Goal: Information Seeking & Learning: Learn about a topic

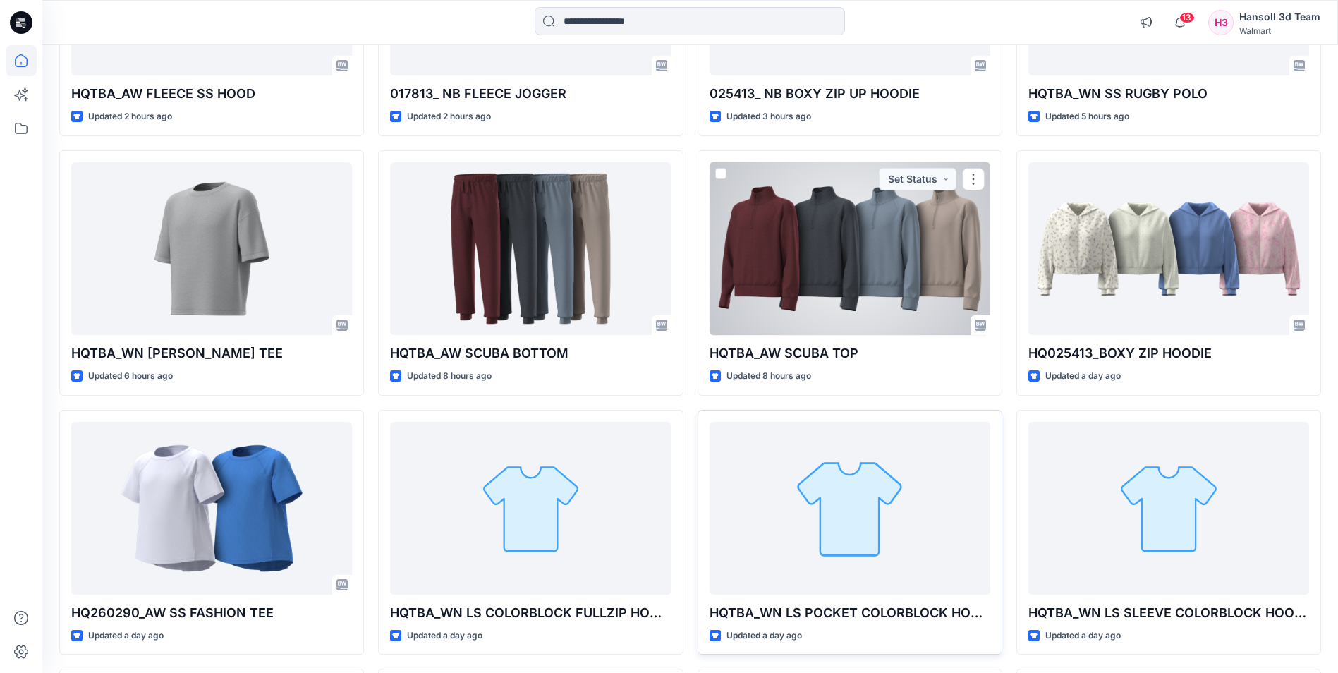
scroll to position [851, 0]
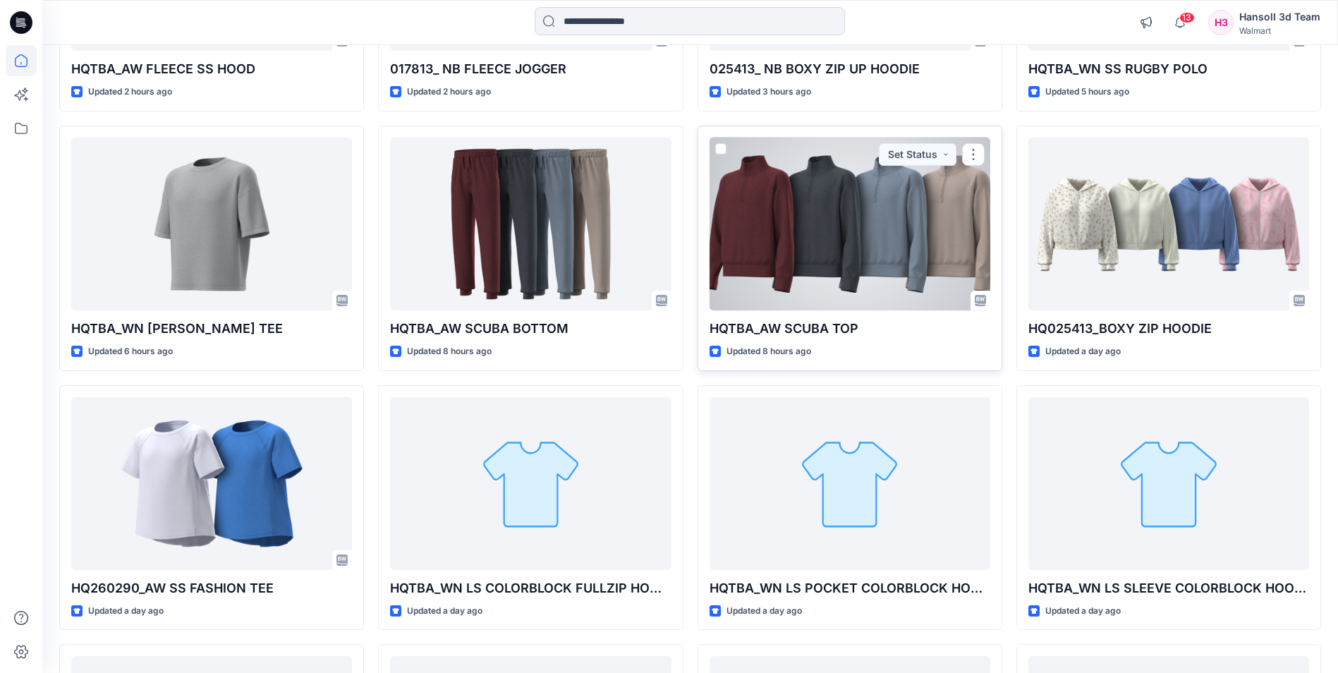
click at [818, 286] on div at bounding box center [849, 223] width 281 height 173
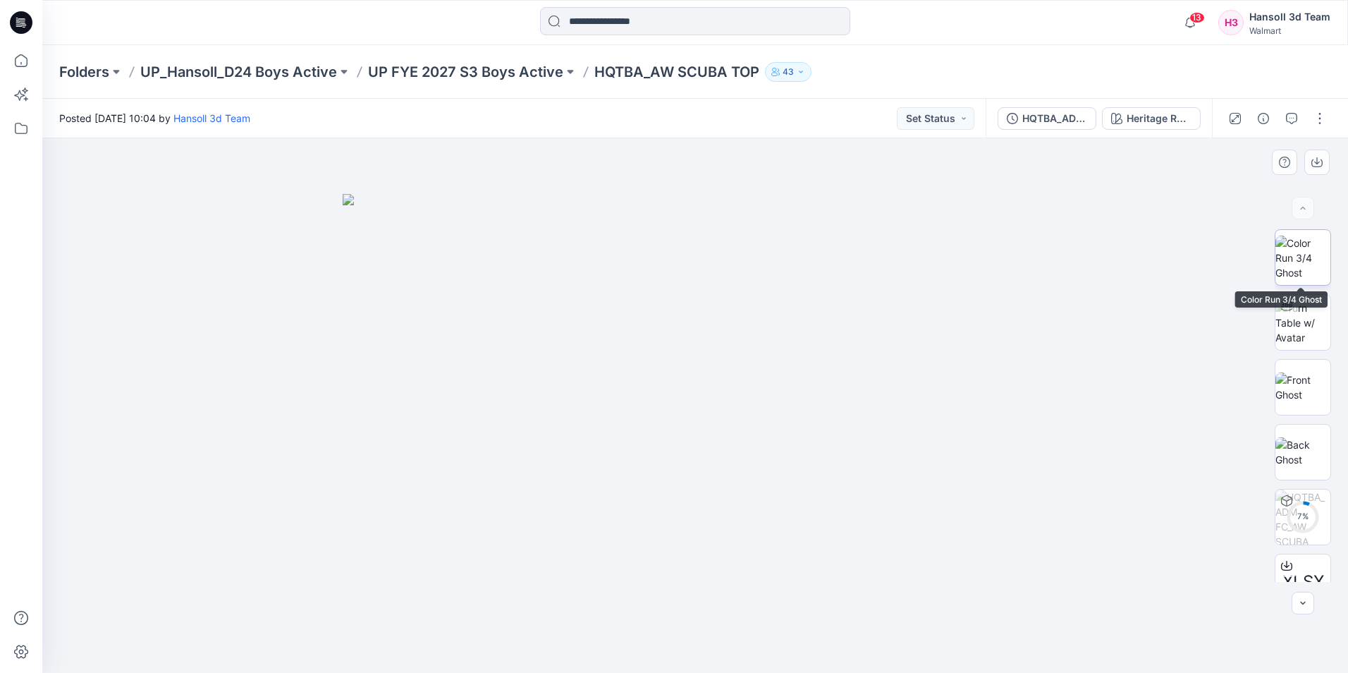
click at [1307, 262] on img at bounding box center [1303, 258] width 55 height 44
click at [1304, 335] on img at bounding box center [1303, 322] width 55 height 44
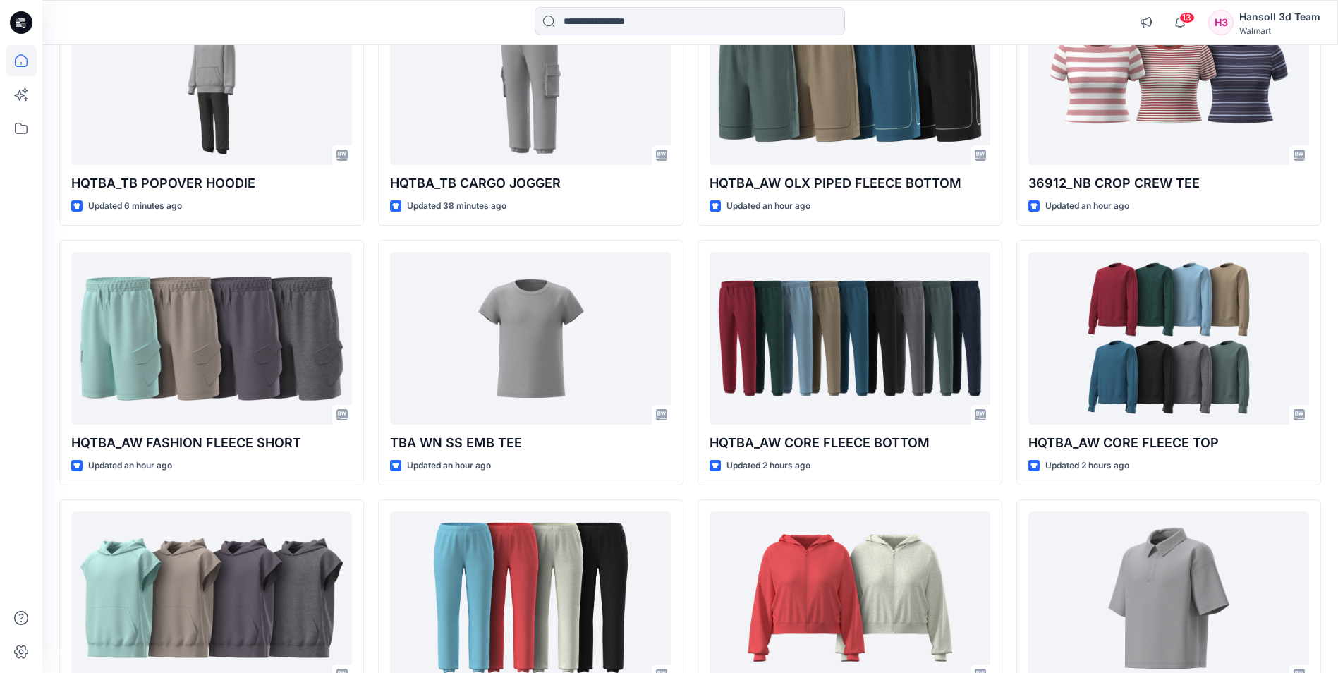
scroll to position [75, 0]
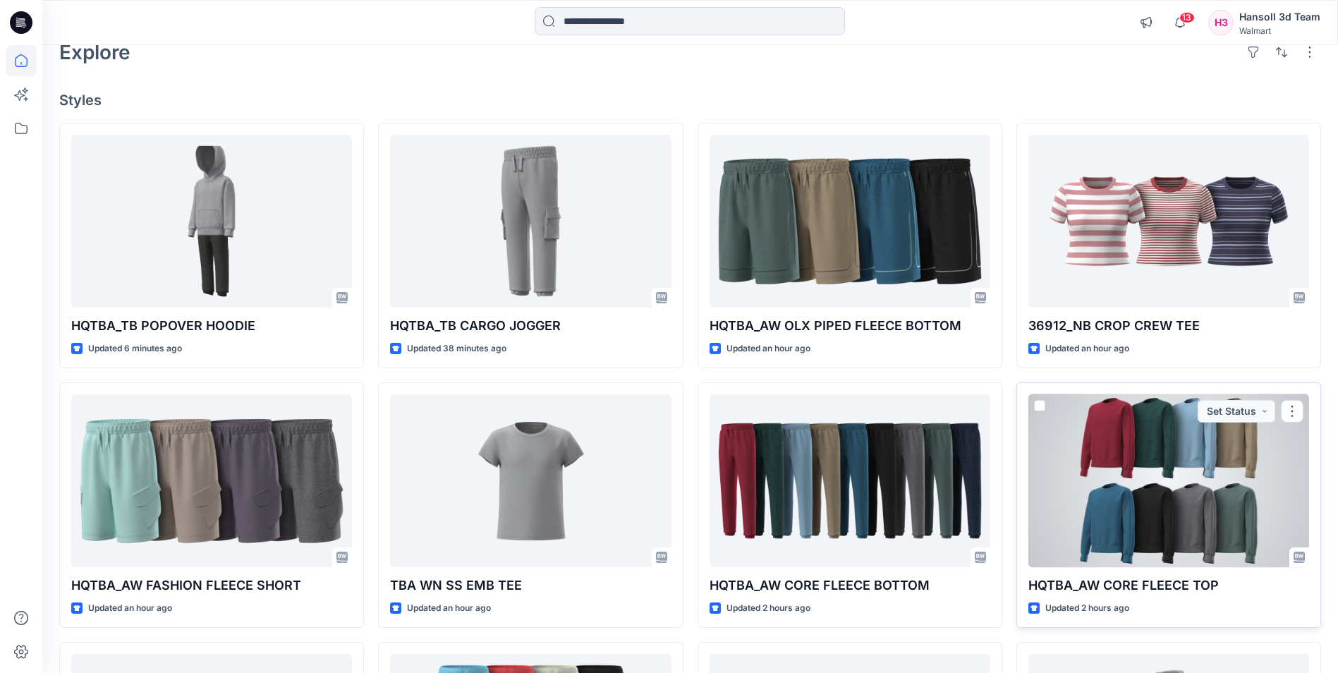
click at [1151, 508] on div at bounding box center [1168, 480] width 281 height 173
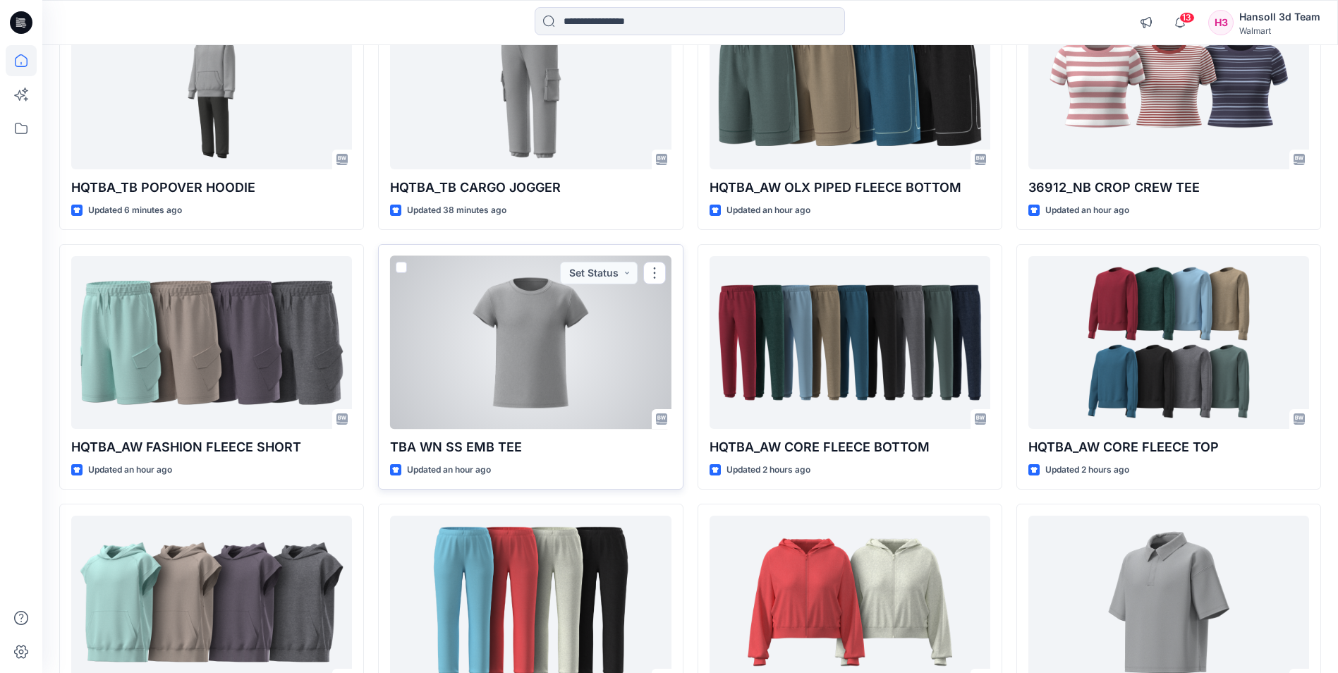
scroll to position [216, 0]
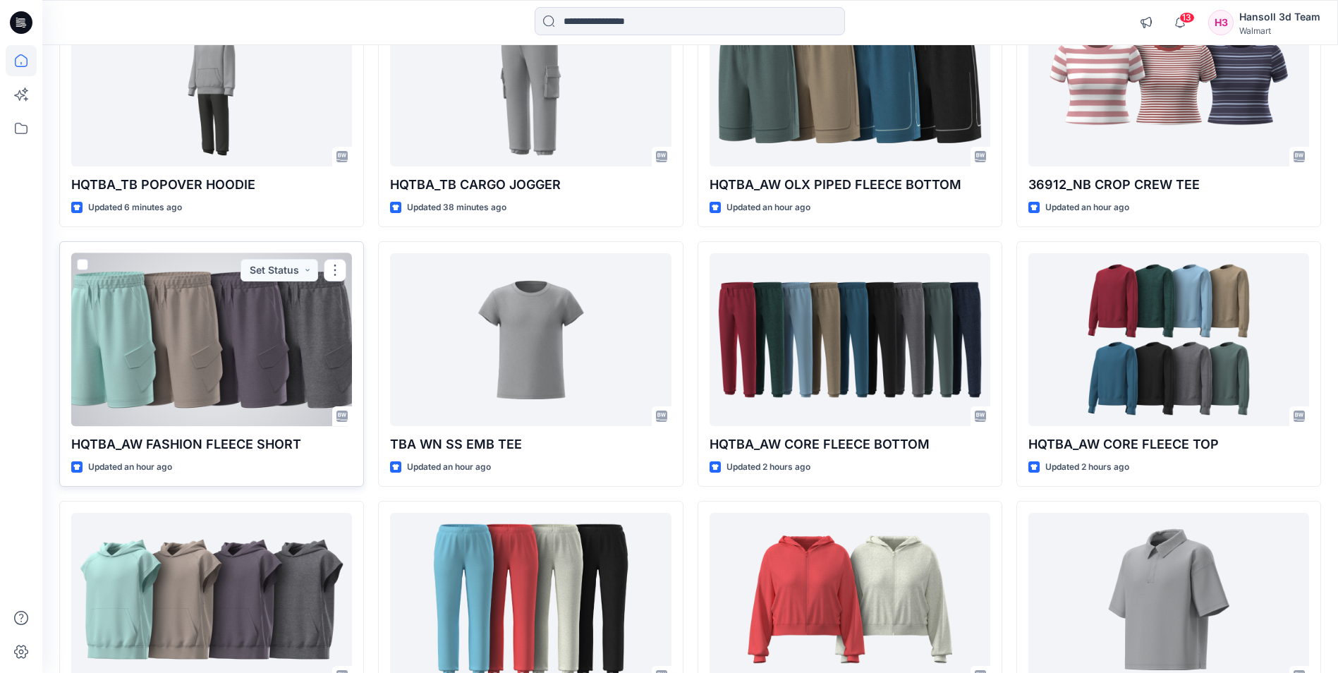
click at [205, 370] on div at bounding box center [211, 339] width 281 height 173
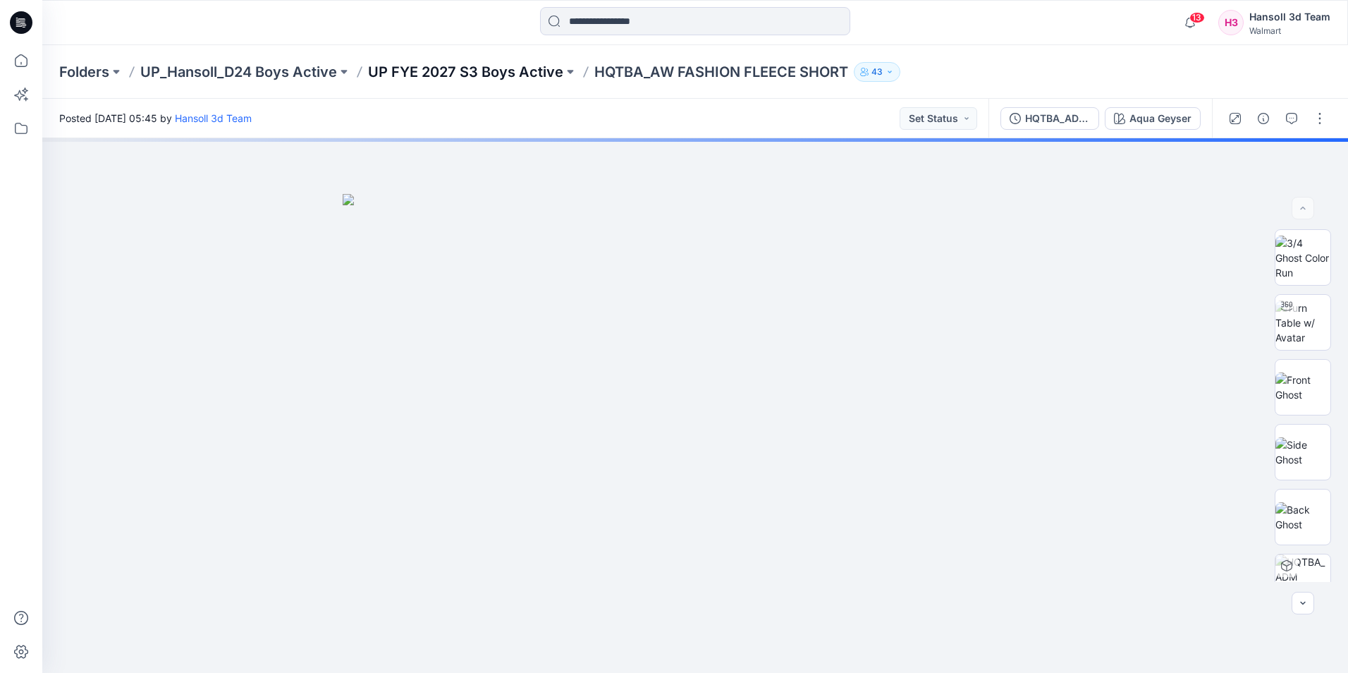
click at [518, 76] on p "UP FYE 2027 S3 Boys Active" at bounding box center [465, 72] width 195 height 20
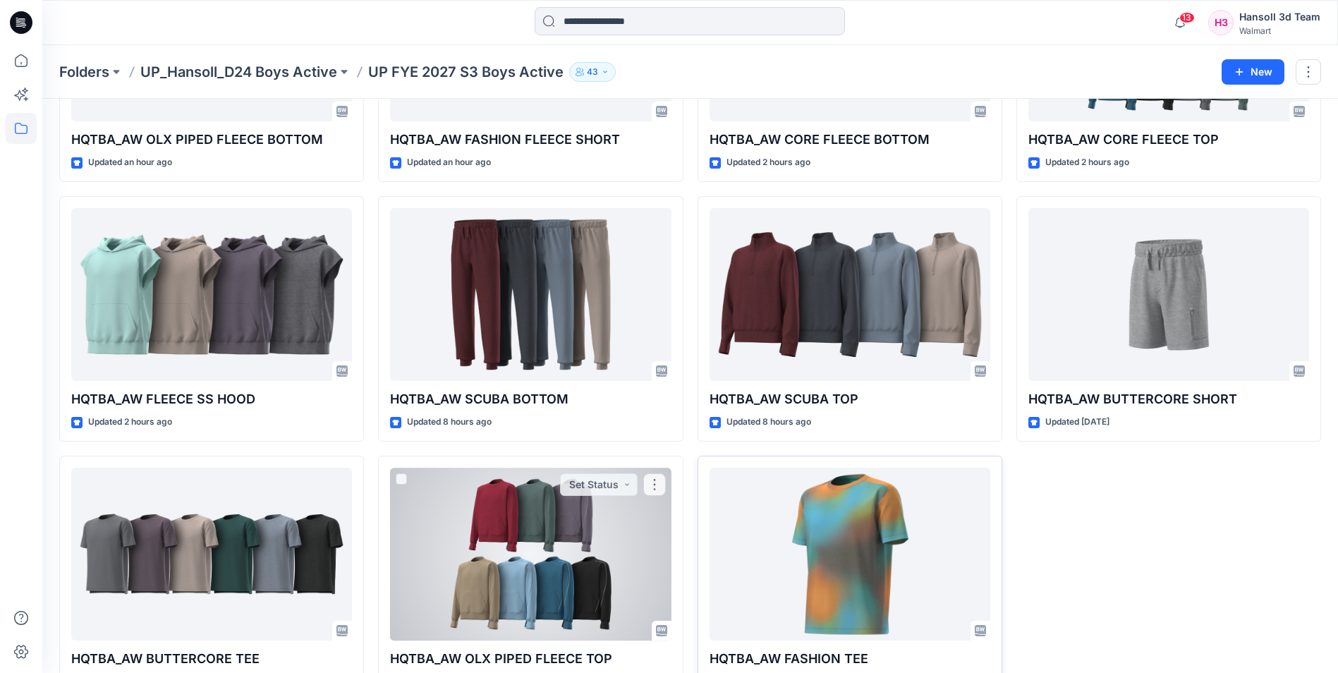
scroll to position [267, 0]
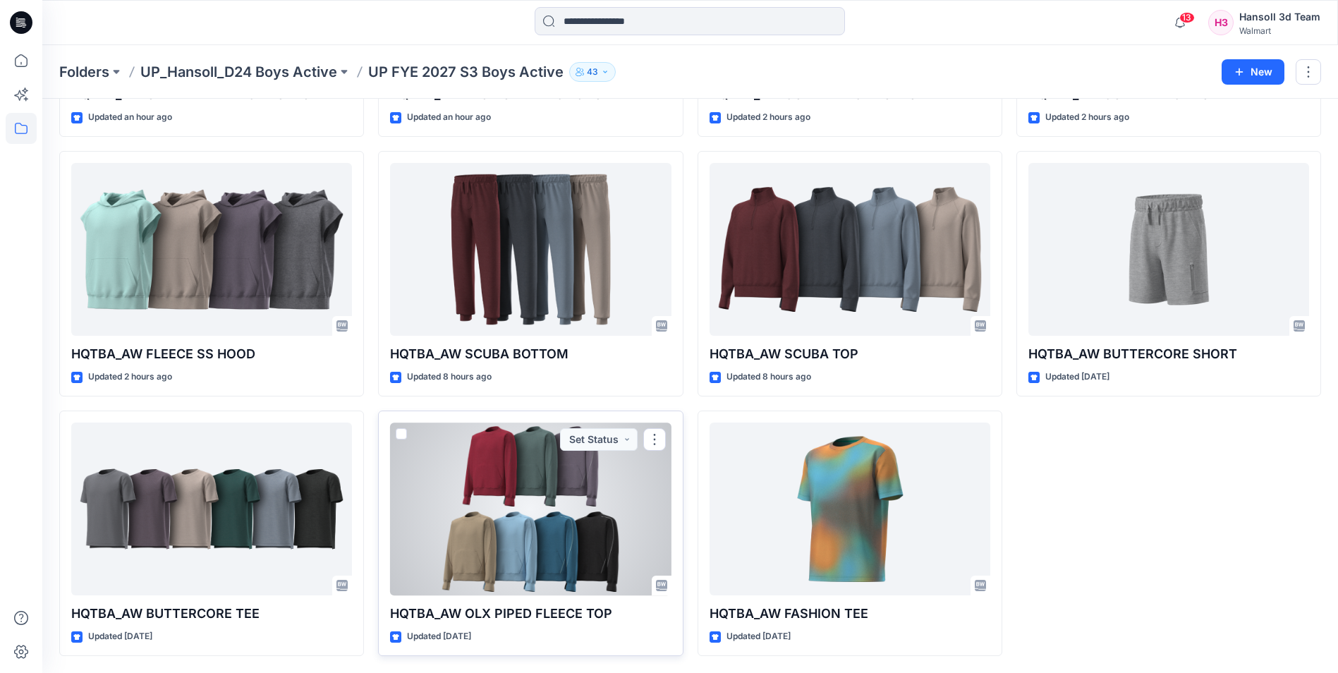
click at [542, 558] on div at bounding box center [530, 508] width 281 height 173
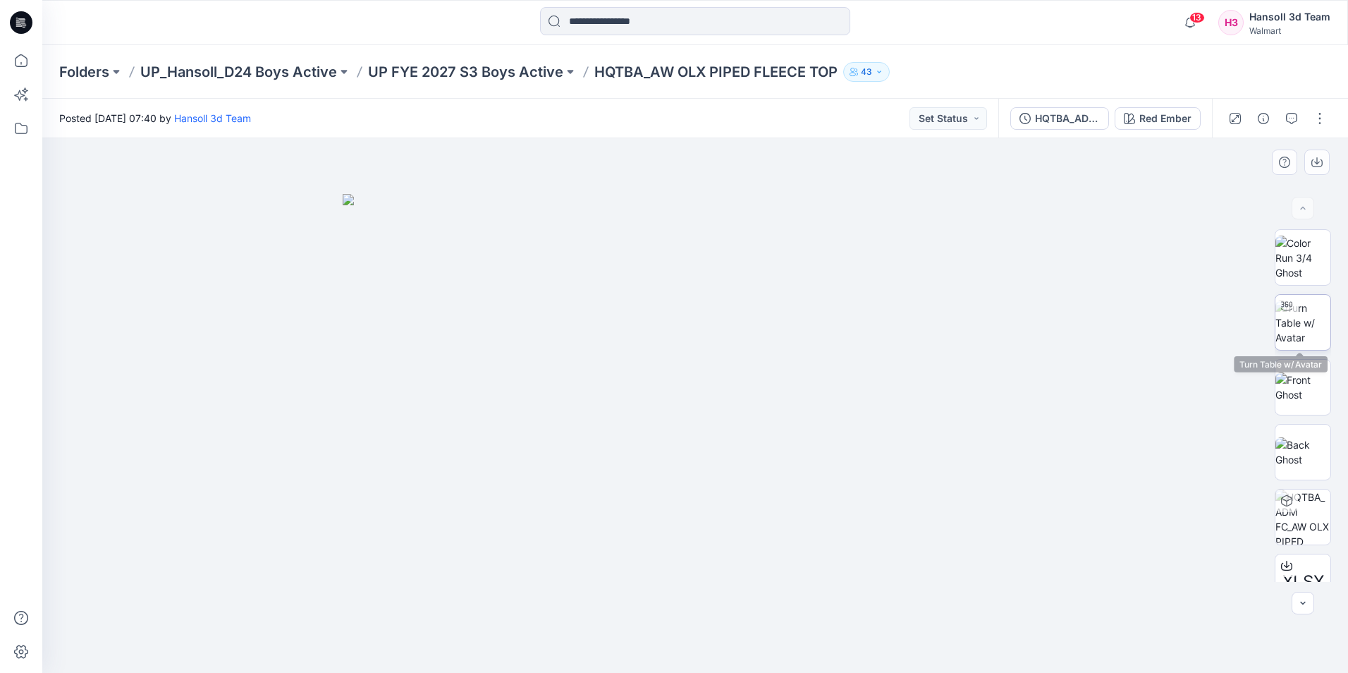
click at [1303, 331] on img at bounding box center [1303, 322] width 55 height 44
click at [20, 22] on icon at bounding box center [21, 22] width 23 height 23
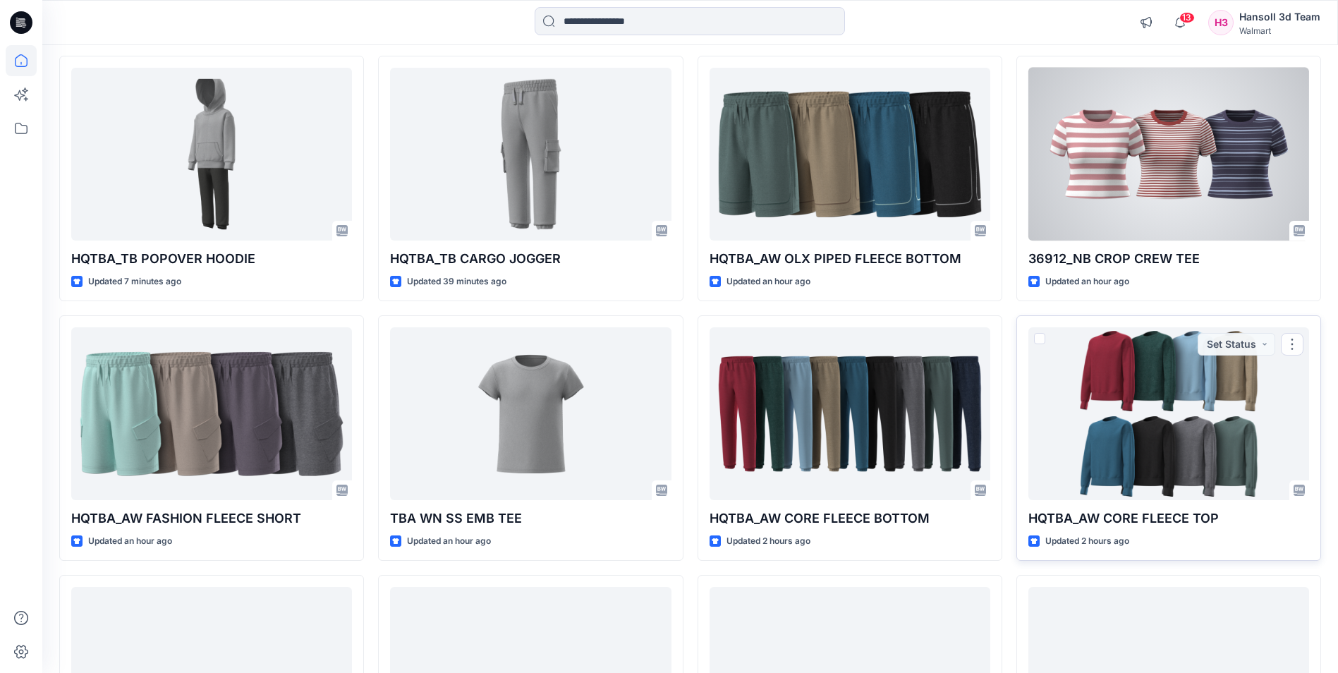
scroll to position [141, 0]
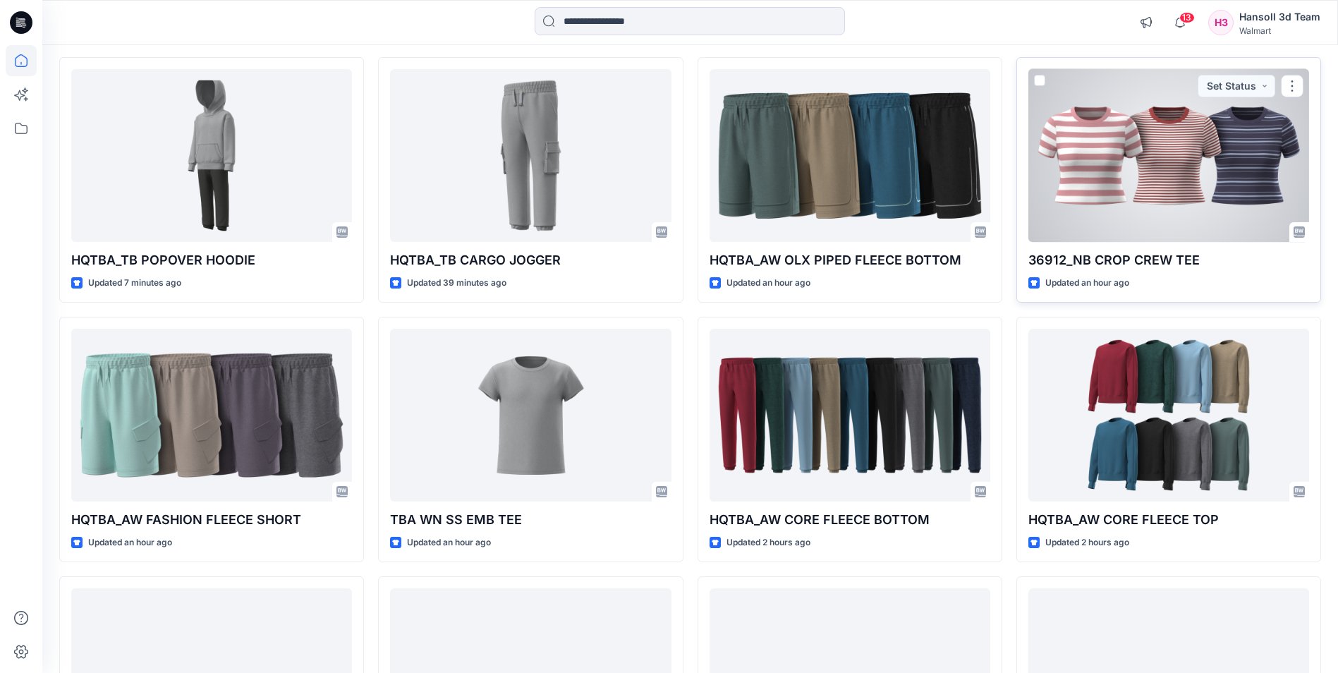
click at [1170, 188] on div at bounding box center [1168, 155] width 281 height 173
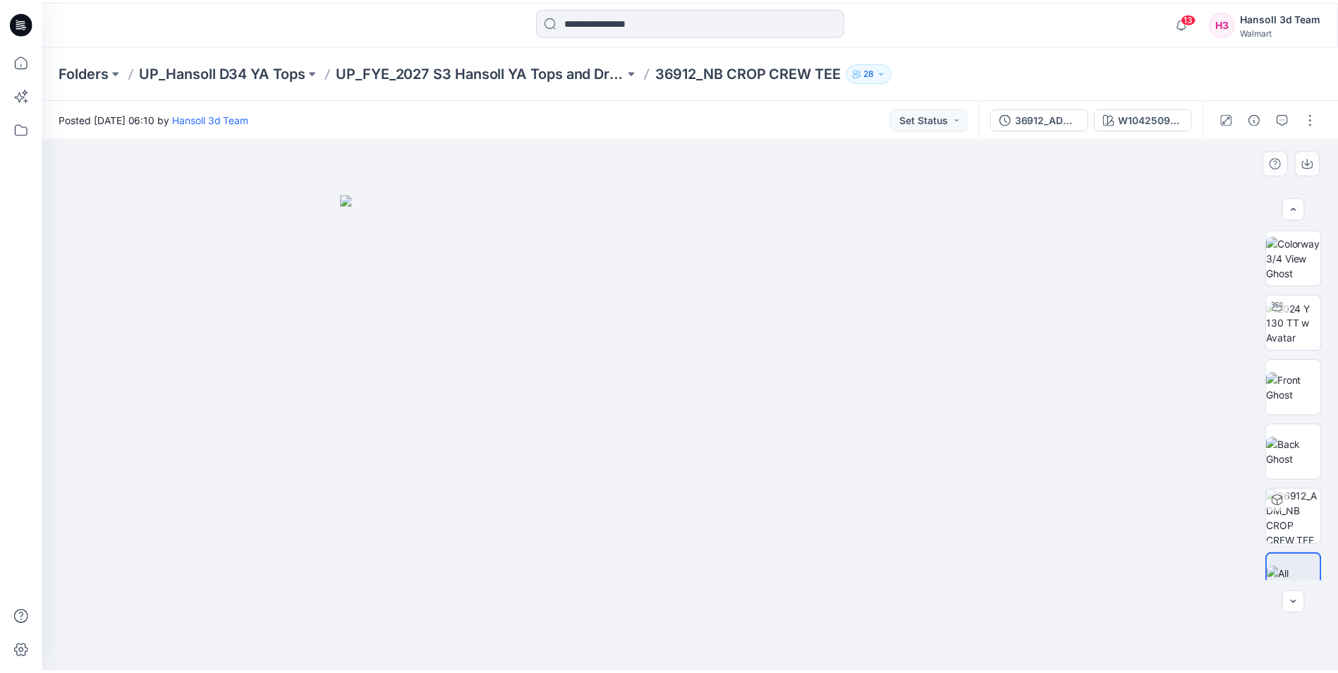
scroll to position [28, 0]
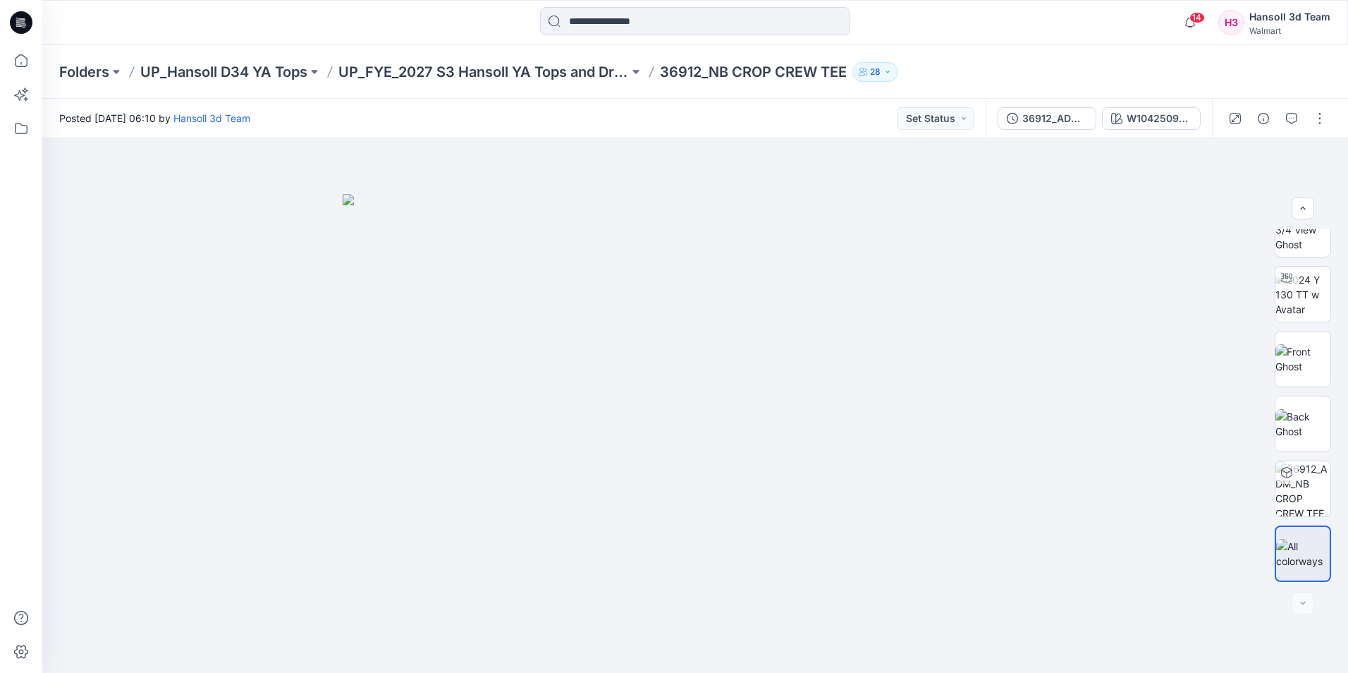
click at [16, 25] on icon at bounding box center [21, 22] width 23 height 23
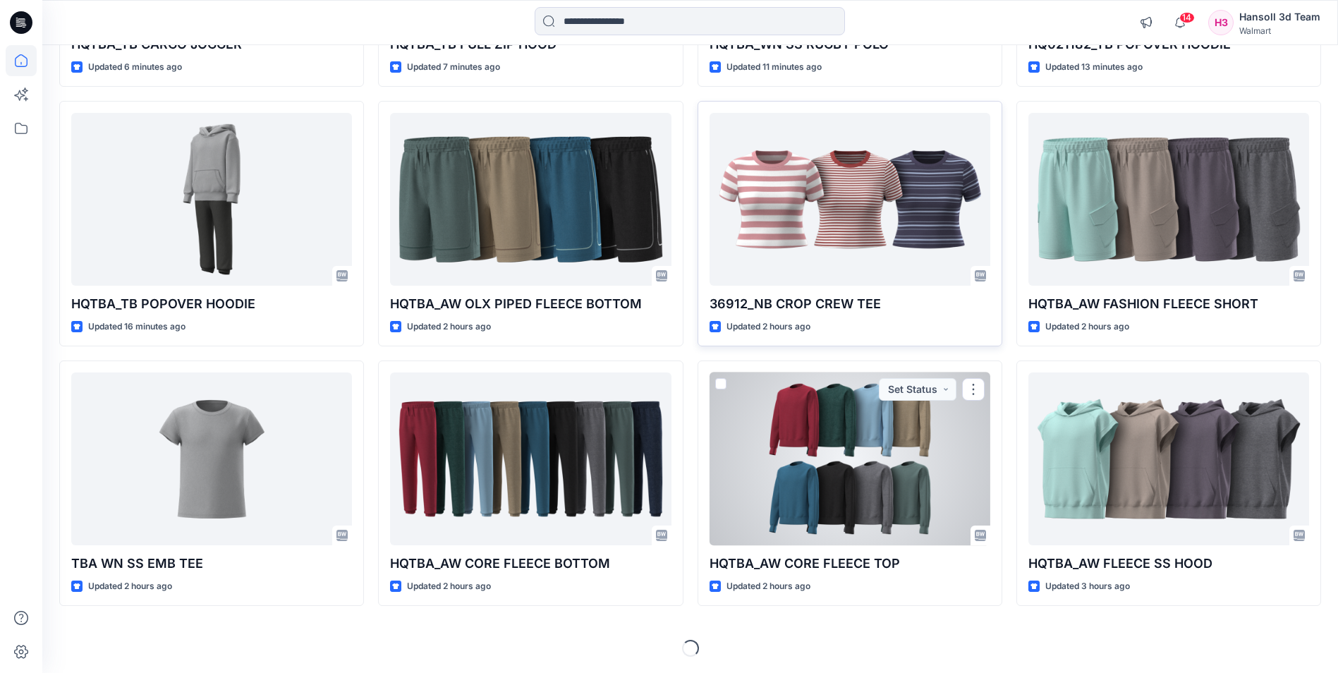
scroll to position [357, 0]
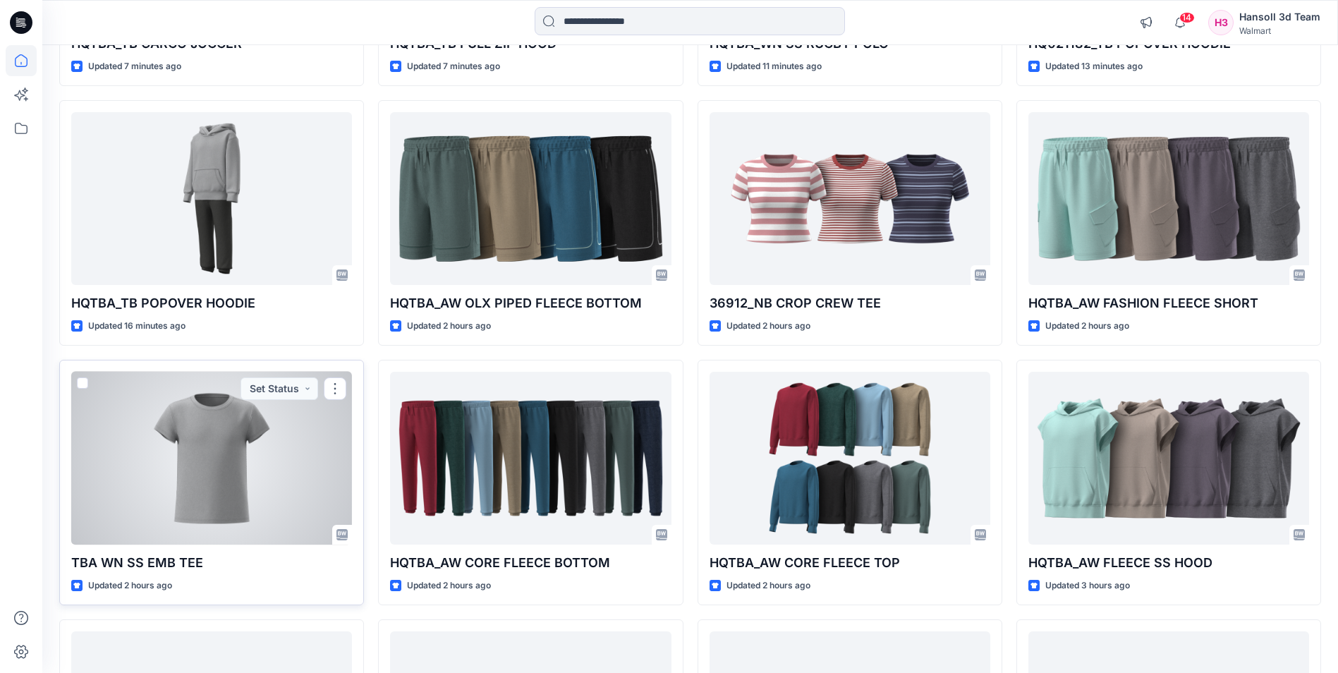
click at [250, 455] on div at bounding box center [211, 458] width 281 height 173
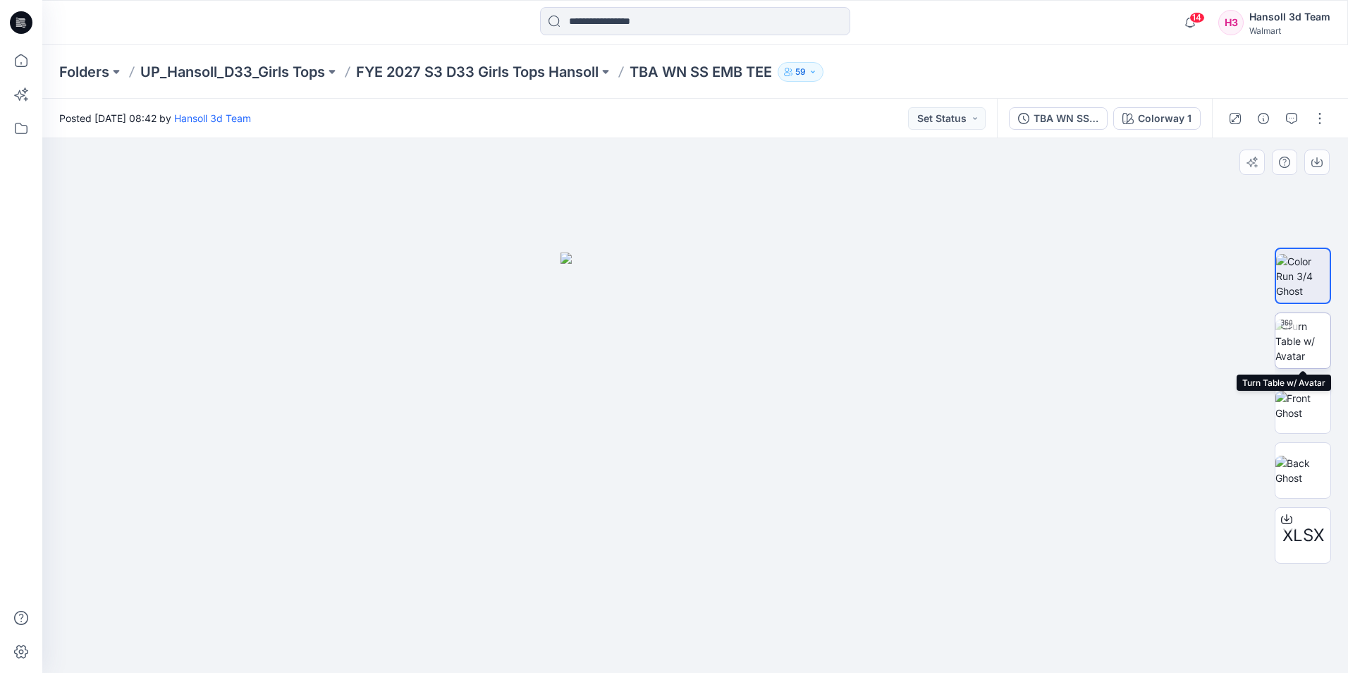
click at [1311, 346] on img at bounding box center [1303, 341] width 55 height 44
